Goal: Task Accomplishment & Management: Manage account settings

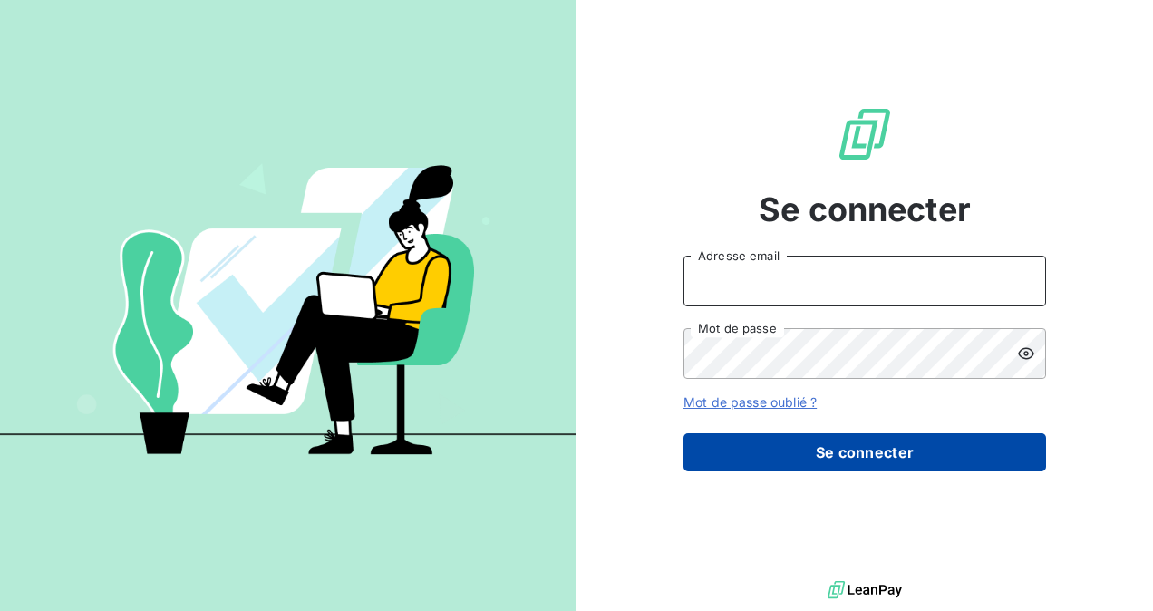
type input "[EMAIL_ADDRESS][DOMAIN_NAME]"
click at [827, 438] on button "Se connecter" at bounding box center [864, 452] width 363 height 38
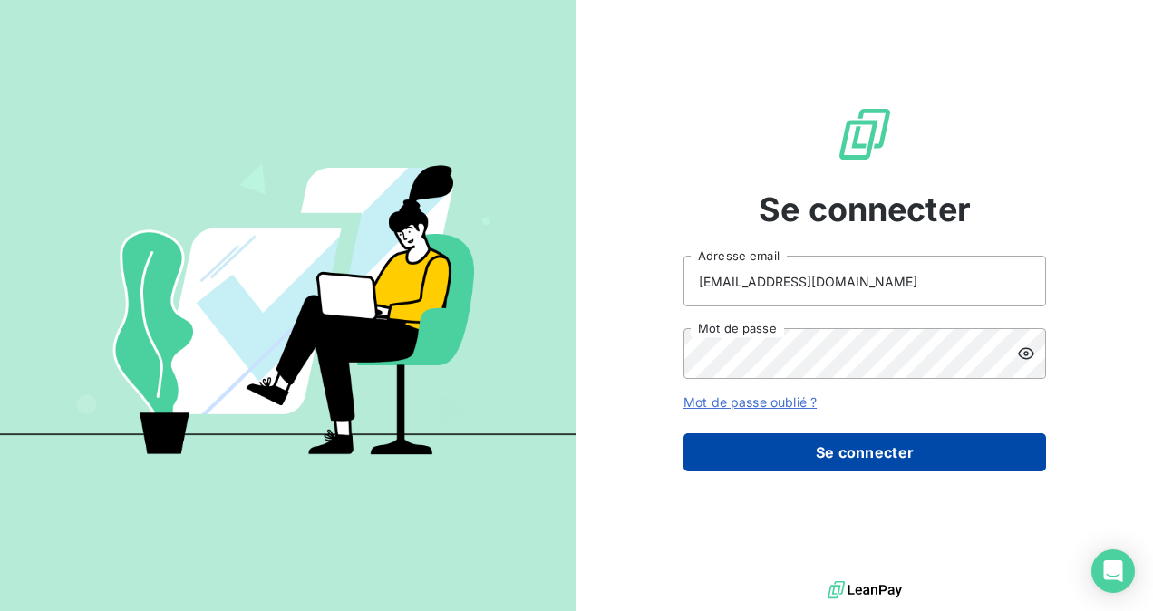
click at [827, 455] on button "Se connecter" at bounding box center [864, 452] width 363 height 38
